Goal: Contribute content: Contribute content

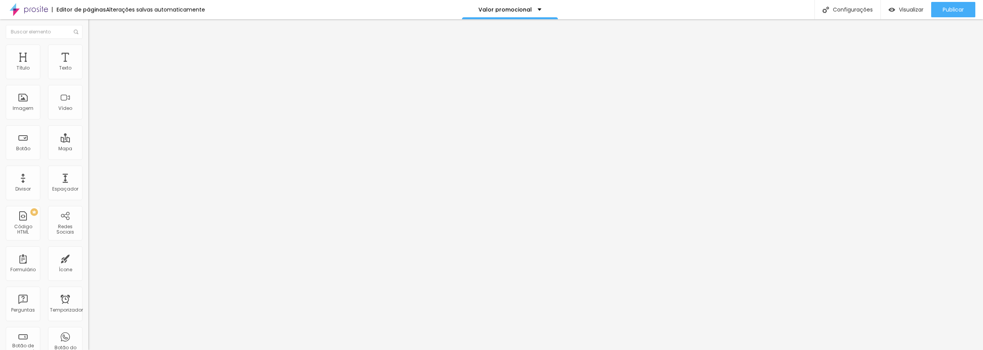
click at [93, 66] on font "Adicionar imagem" at bounding box center [115, 63] width 45 height 7
click at [954, 6] on font "Publicar" at bounding box center [953, 10] width 21 height 8
click at [951, 10] on font "Publicar" at bounding box center [953, 10] width 21 height 8
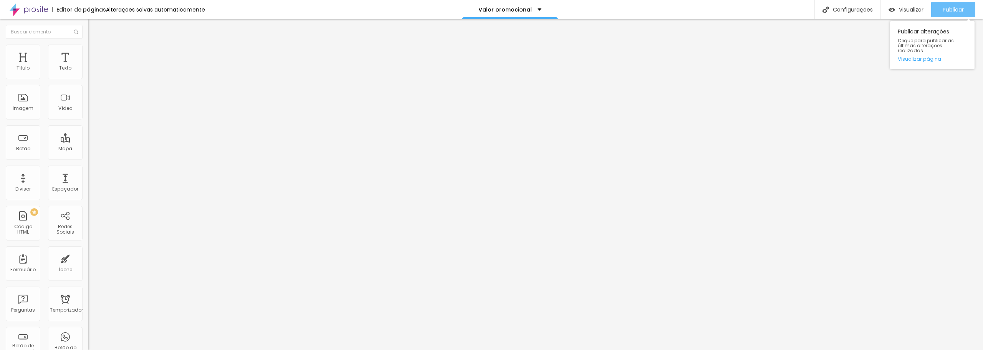
click at [958, 9] on font "Publicar" at bounding box center [953, 10] width 21 height 8
click at [953, 9] on font "Publicar" at bounding box center [953, 10] width 21 height 8
click at [961, 13] on font "Publicar" at bounding box center [953, 10] width 21 height 8
